Goal: Task Accomplishment & Management: Manage account settings

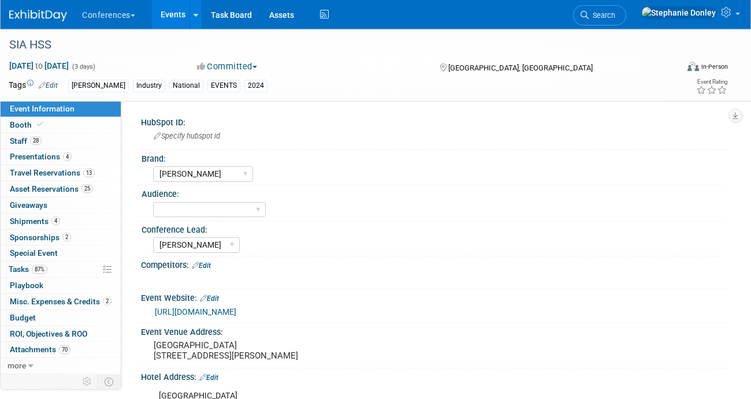
select select "[PERSON_NAME]"
click at [17, 128] on span "Booth" at bounding box center [27, 124] width 35 height 9
select select "10'x20'"
select select "Yes"
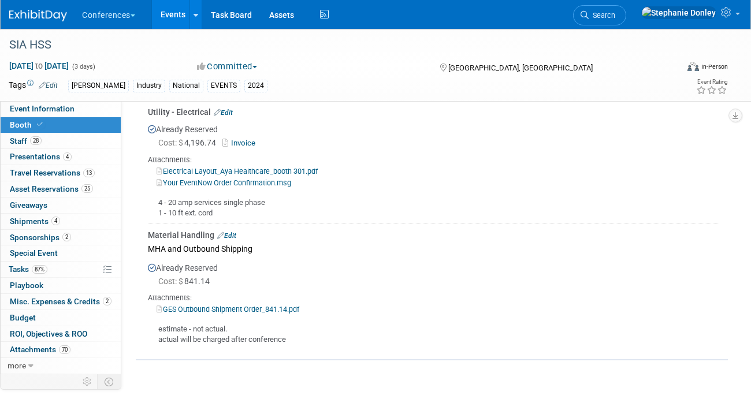
scroll to position [849, 0]
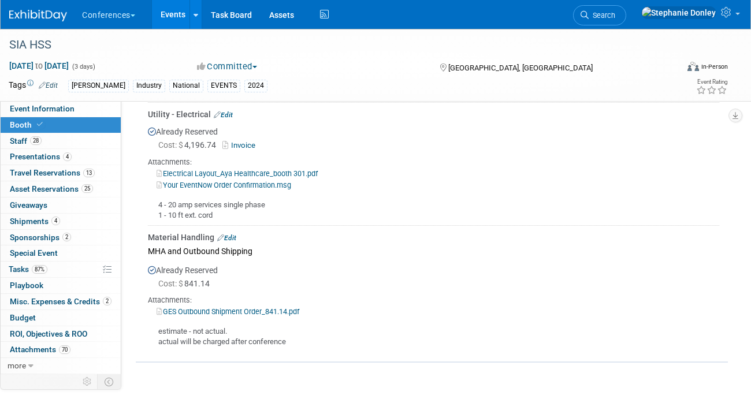
drag, startPoint x: 229, startPoint y: 228, endPoint x: 152, endPoint y: 214, distance: 78.1
click at [152, 214] on div "4 - 20 amp services single phase 1 - 10 ft ext. cord" at bounding box center [433, 206] width 571 height 31
copy div "4 - 20 amp services single phase 1 - 10 ft ext. cord"
click at [647, 85] on div "Event Rating" at bounding box center [675, 87] width 123 height 20
click at [615, 13] on span "Search" at bounding box center [602, 15] width 27 height 9
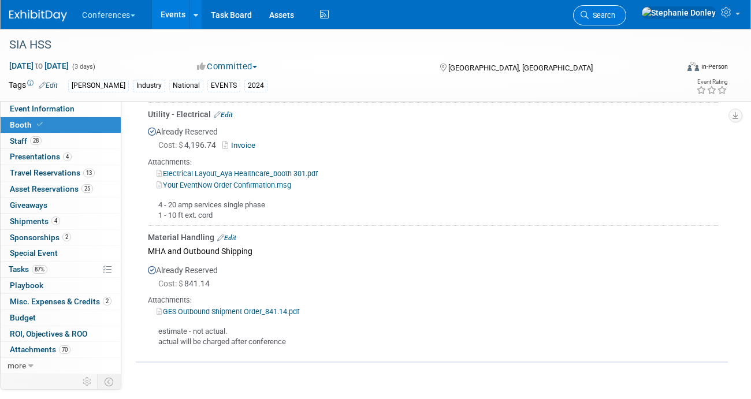
scroll to position [0, 0]
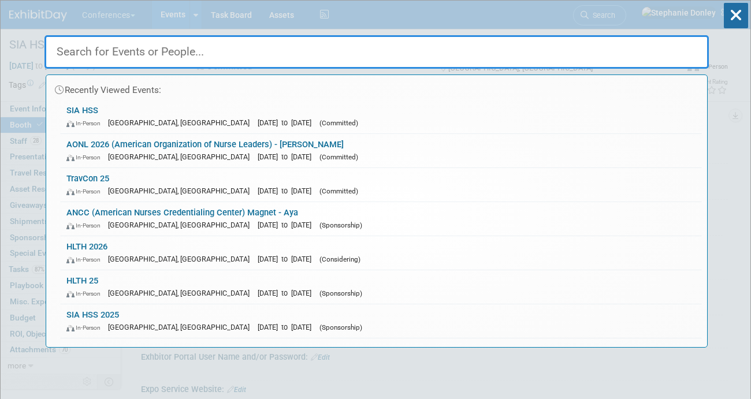
click at [341, 57] on input "text" at bounding box center [376, 51] width 664 height 33
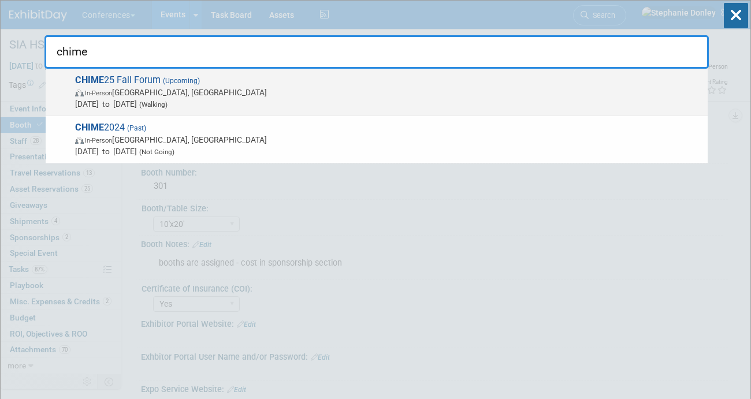
type input "chime"
click at [125, 81] on span "CHIME 25 Fall Forum (Upcoming) In-Person San Antonio, TX Nov 10, 2025 to Nov 13…" at bounding box center [387, 92] width 630 height 35
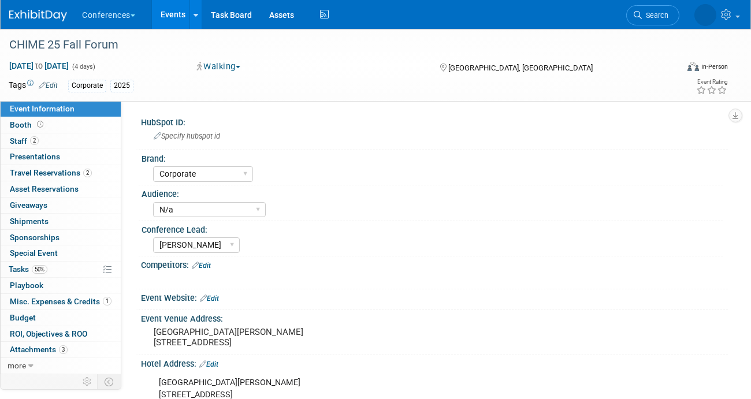
select select "Corporate"
select select "N/a"
select select "[PERSON_NAME]"
click at [27, 139] on span "Staff 2" at bounding box center [24, 140] width 29 height 9
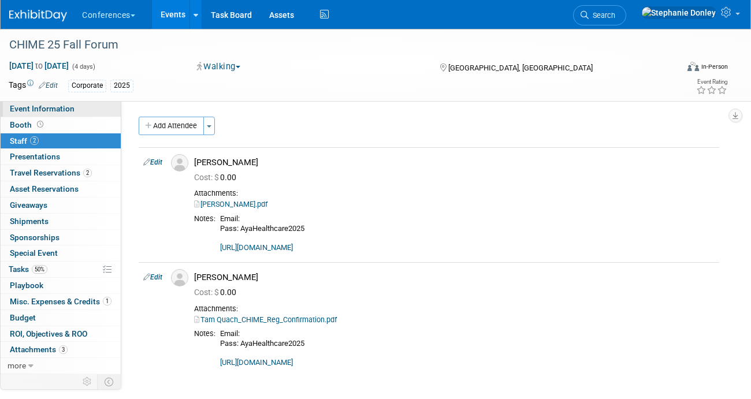
click at [27, 111] on span "Event Information" at bounding box center [42, 108] width 65 height 9
select select "Corporate"
select select "N/a"
select select "[PERSON_NAME]"
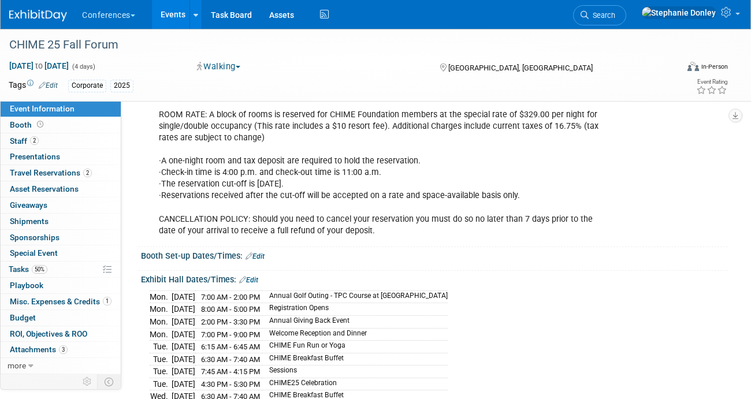
scroll to position [341, 0]
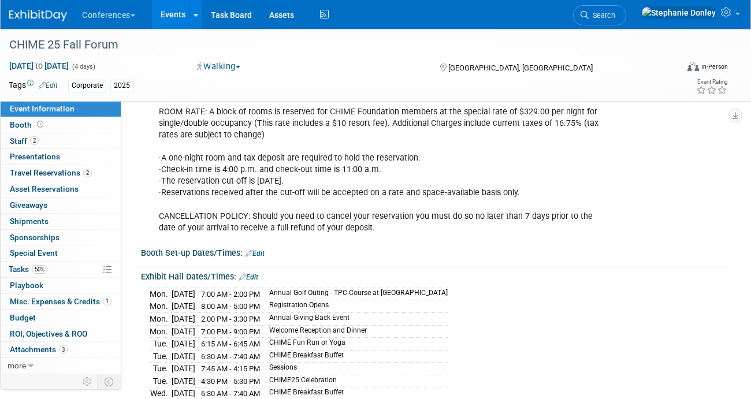
click at [630, 89] on div "Event Rating" at bounding box center [675, 87] width 123 height 20
click at [62, 267] on link "50% Tasks 50%" at bounding box center [61, 270] width 120 height 16
